Goal: Navigation & Orientation: Find specific page/section

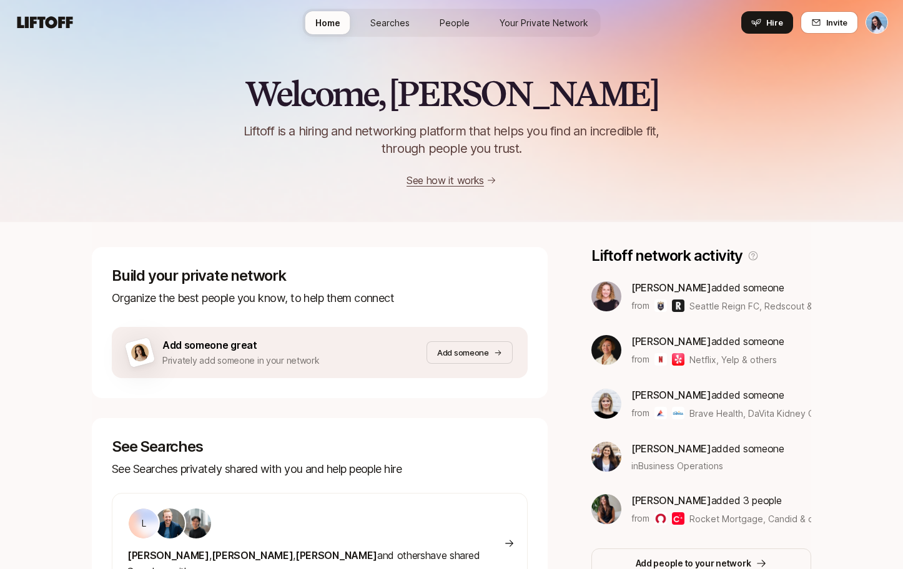
click at [213, 287] on div "Build your private network Organize the best people you know, to help them conn…" at bounding box center [320, 287] width 416 height 40
click at [457, 27] on span "People" at bounding box center [454, 22] width 30 height 13
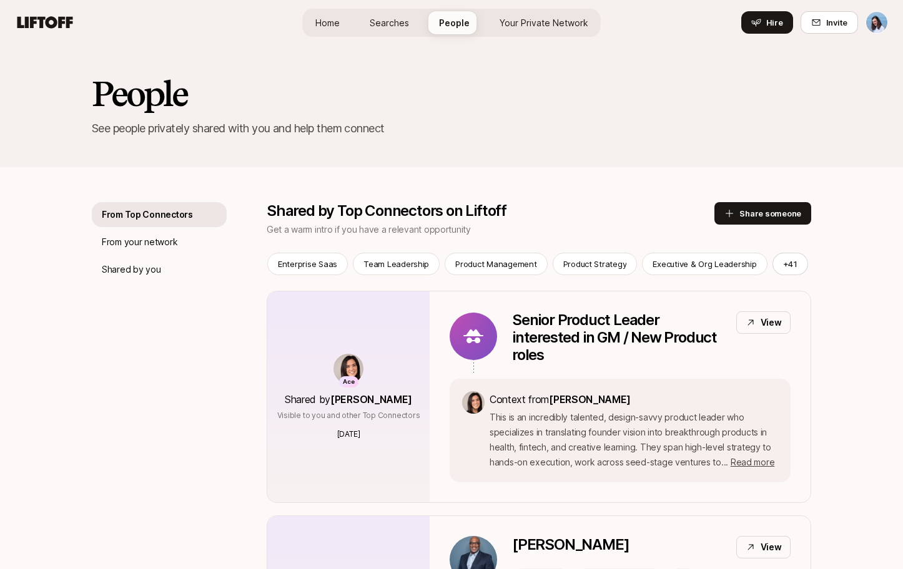
click at [537, 19] on span "Your Private Network" at bounding box center [543, 22] width 89 height 13
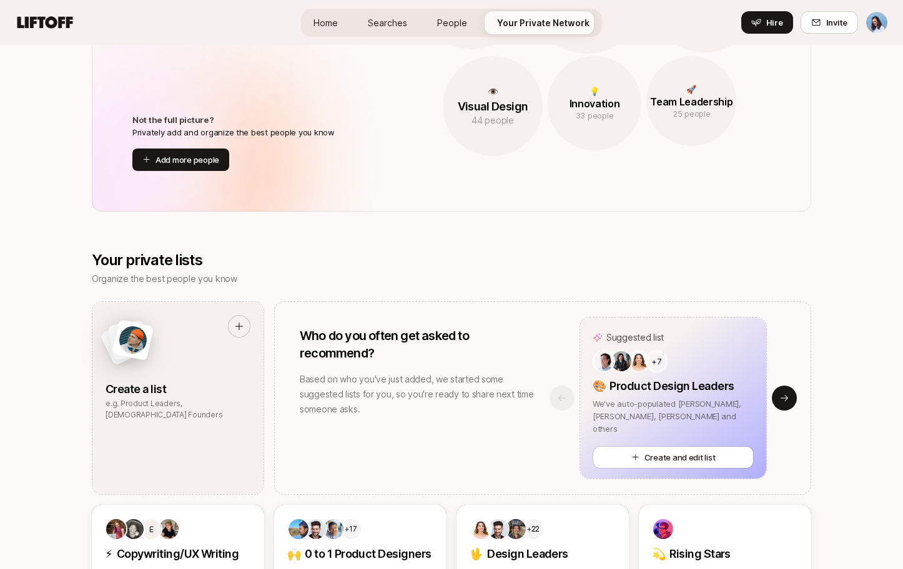
scroll to position [375, 0]
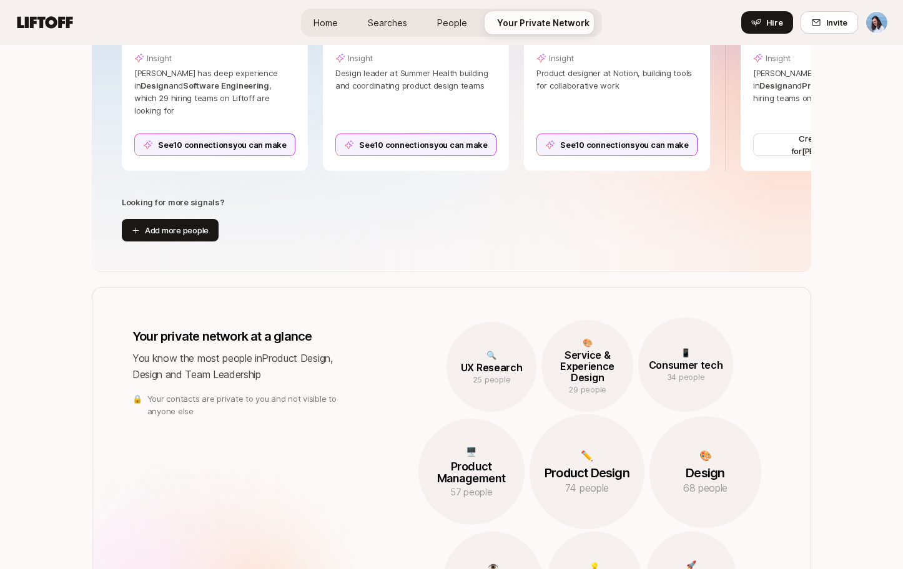
click at [316, 21] on span "Home" at bounding box center [325, 22] width 24 height 13
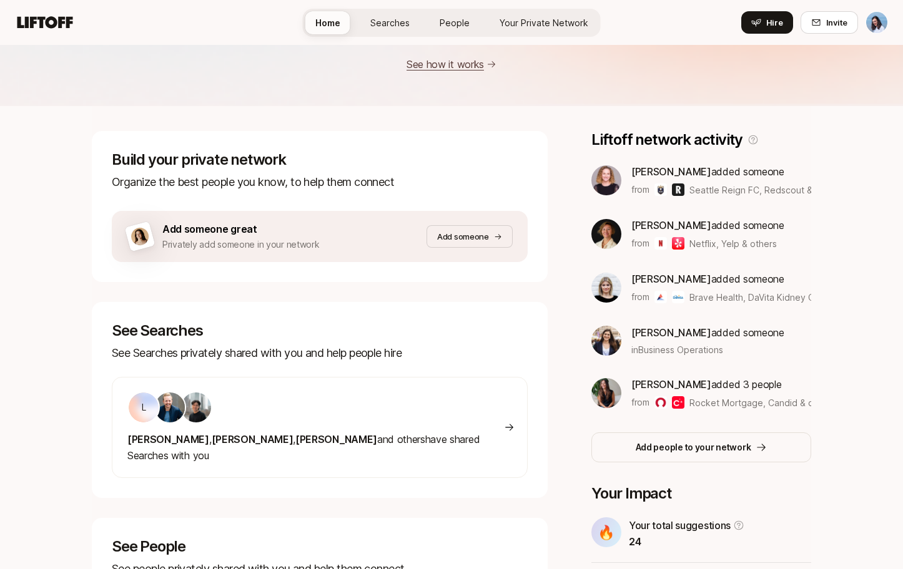
scroll to position [263, 0]
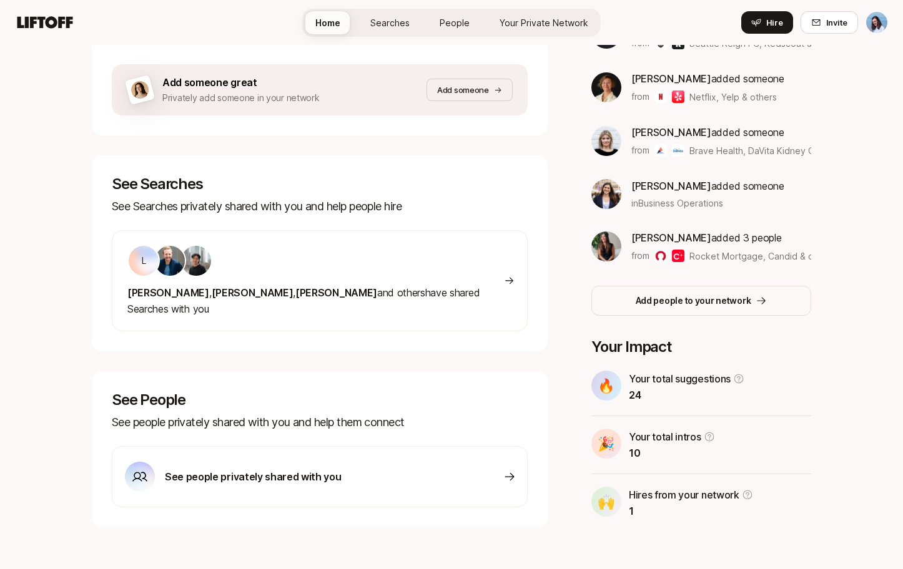
click at [329, 265] on div "L" at bounding box center [315, 261] width 376 height 32
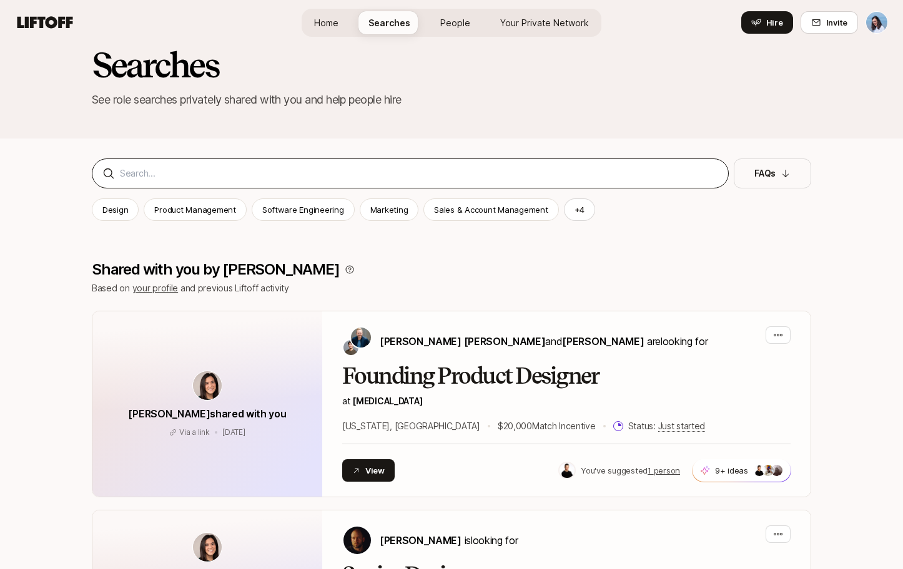
scroll to position [4, 0]
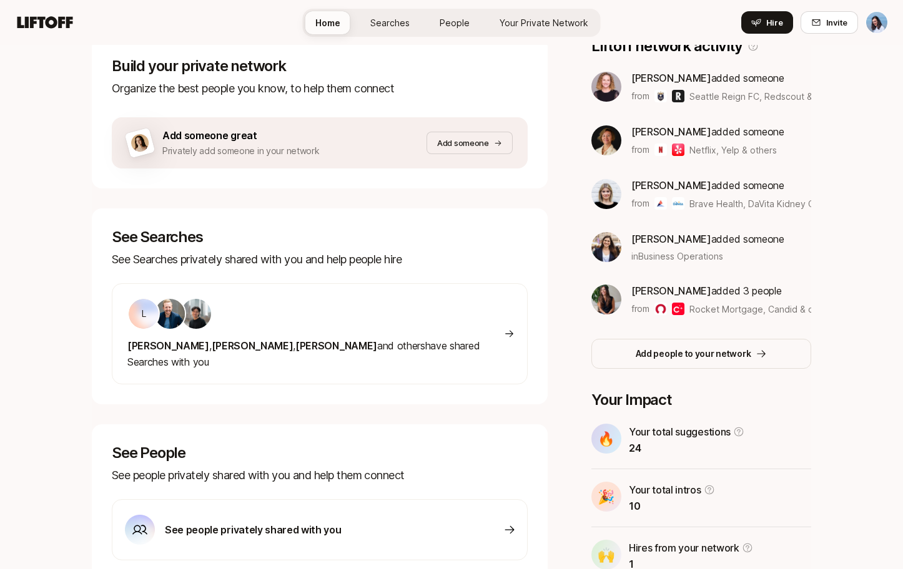
scroll to position [263, 0]
